Goal: Find contact information: Find contact information

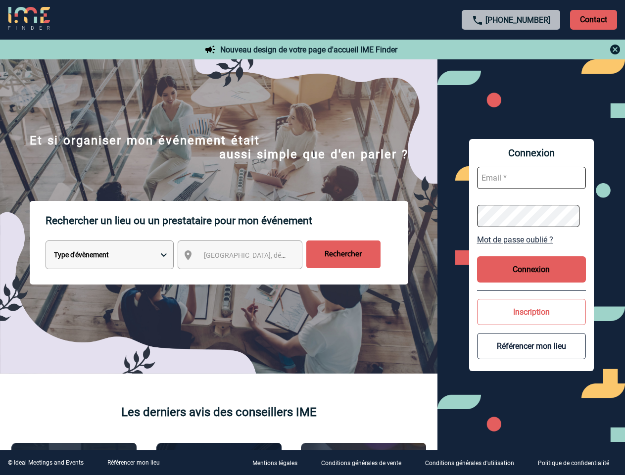
click at [312, 238] on p "Rechercher un lieu ou un prestataire pour mon événement" at bounding box center [227, 221] width 363 height 40
click at [593, 19] on p "Contact" at bounding box center [593, 20] width 47 height 20
click at [511, 49] on div at bounding box center [511, 50] width 220 height 12
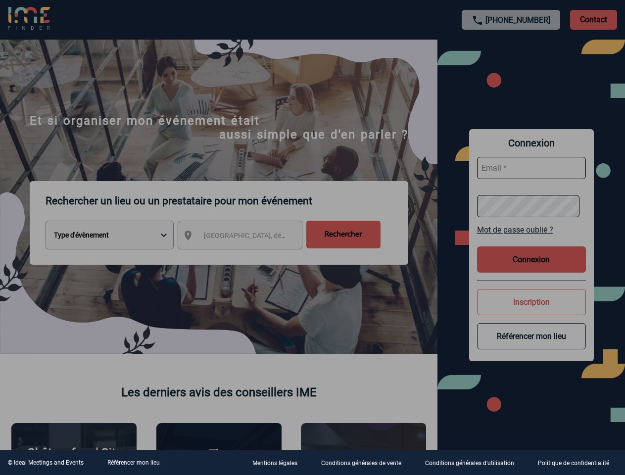
click at [249, 257] on div at bounding box center [312, 237] width 625 height 475
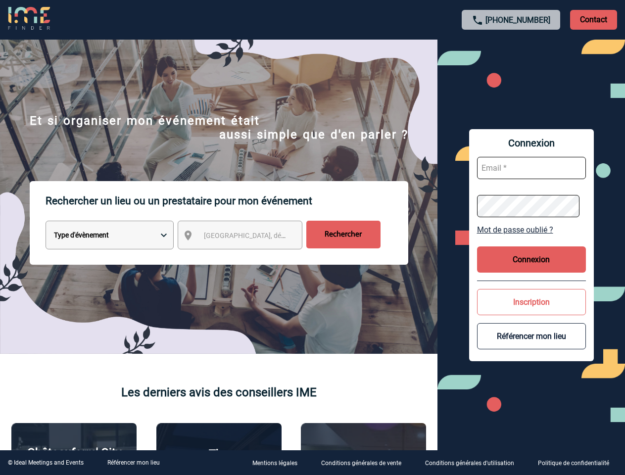
click at [532, 240] on body "[PHONE_NUMBER] Contact Contact Nouveau design de votre page d'accueil IME Finde…" at bounding box center [312, 237] width 625 height 475
click at [532, 269] on button "Connexion" at bounding box center [531, 260] width 109 height 26
click at [532, 312] on body "[PHONE_NUMBER] Contact Contact Nouveau design de votre page d'accueil IME Finde…" at bounding box center [312, 237] width 625 height 475
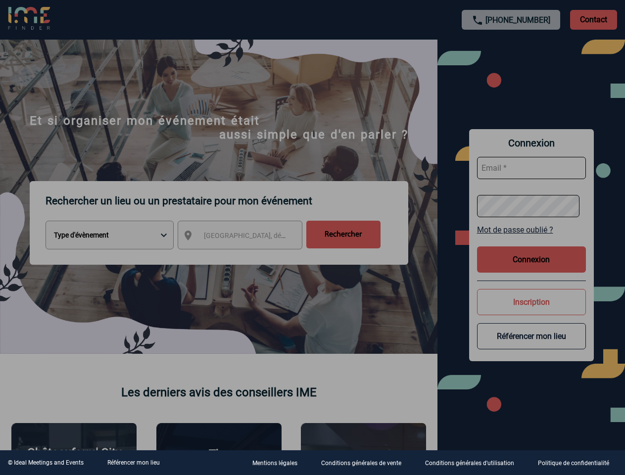
click at [532, 346] on div at bounding box center [312, 237] width 625 height 475
click at [133, 463] on link "Référencer mon lieu" at bounding box center [133, 462] width 52 height 7
